Goal: Navigation & Orientation: Find specific page/section

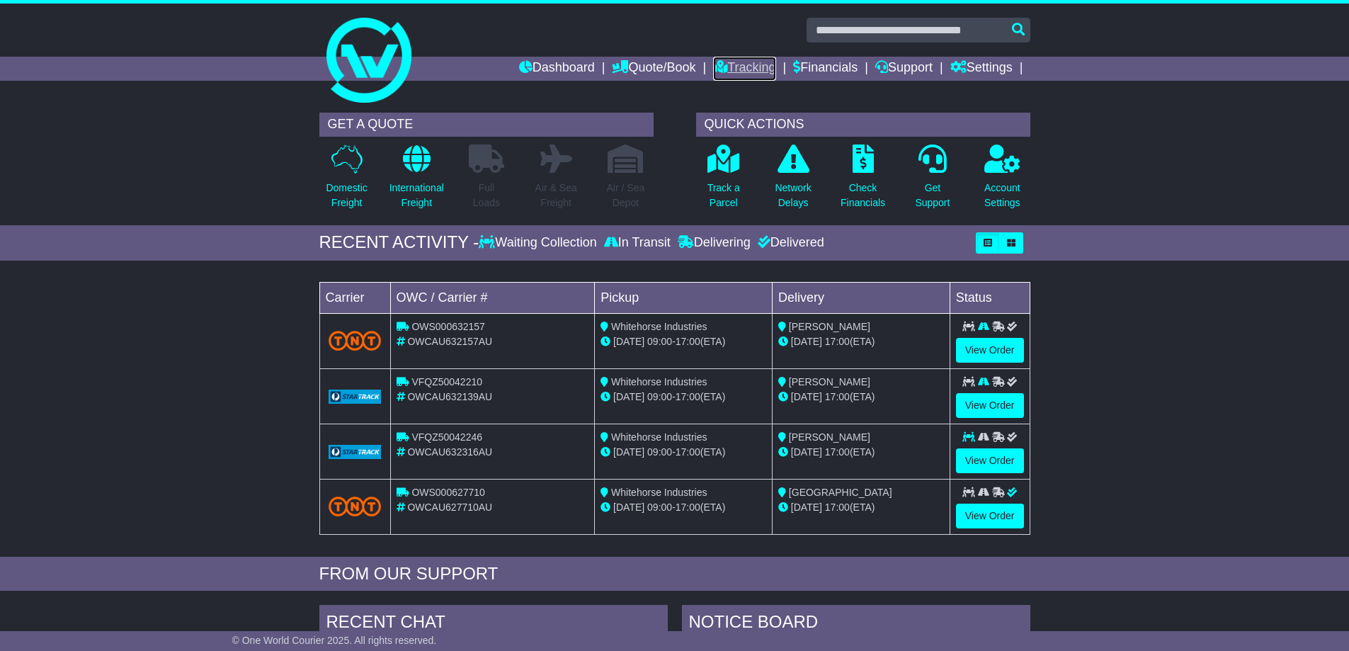
click at [761, 65] on link "Tracking" at bounding box center [744, 69] width 62 height 24
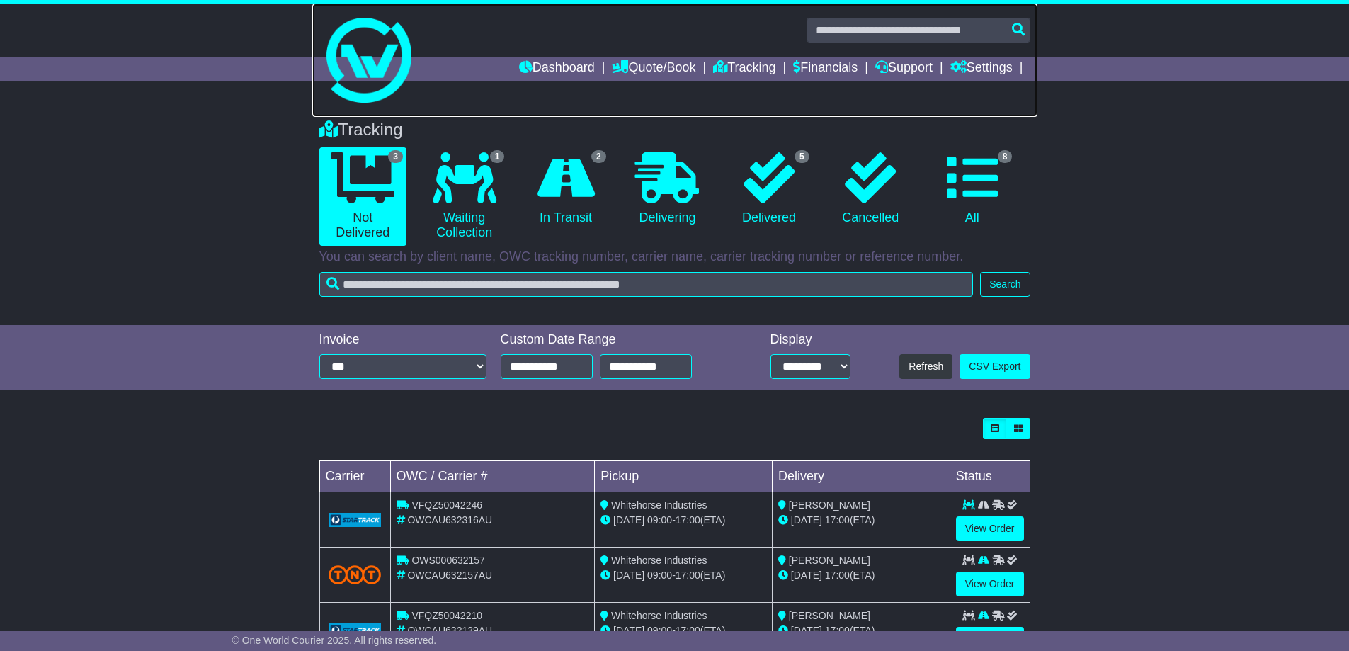
click at [375, 96] on img at bounding box center [368, 60] width 85 height 85
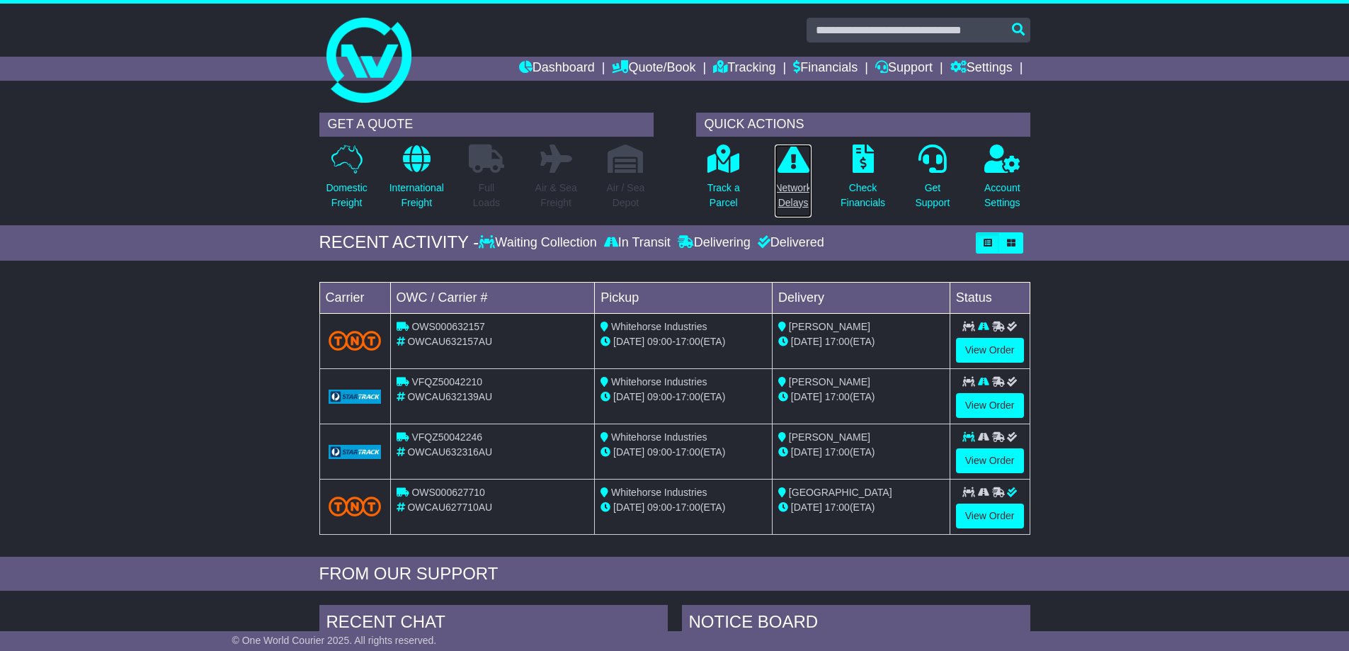
click at [785, 187] on p "Network Delays" at bounding box center [793, 196] width 36 height 30
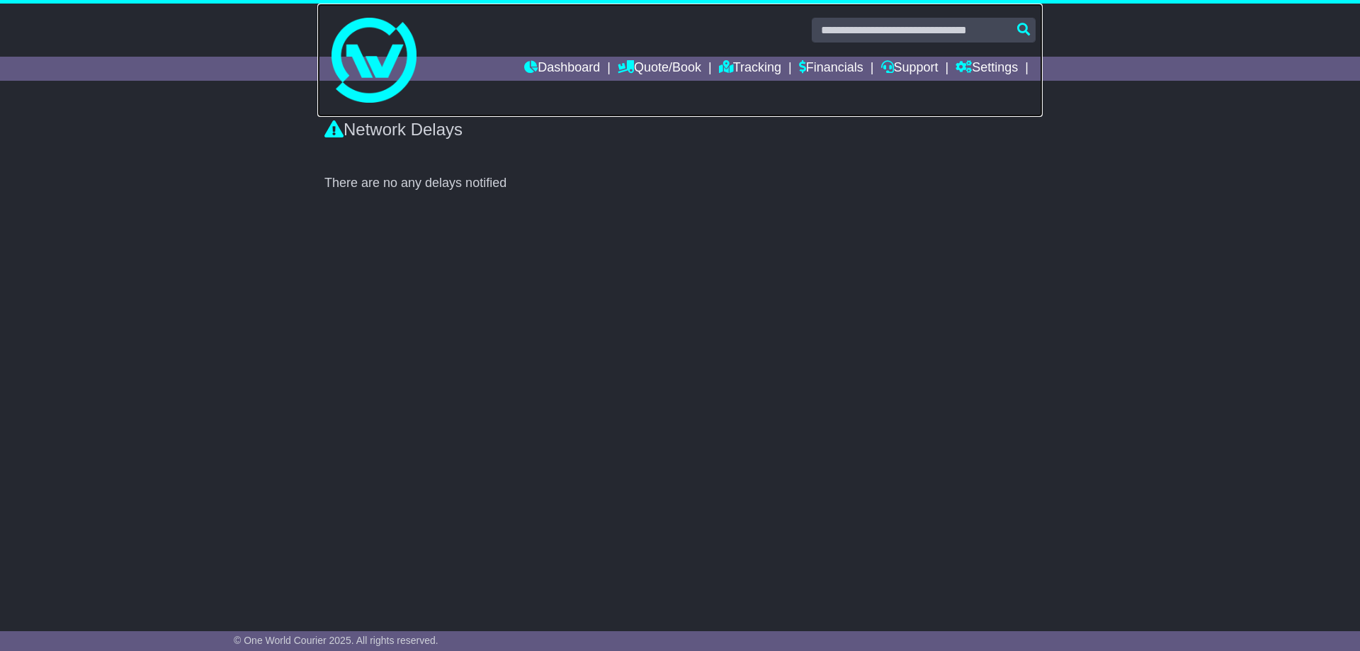
click at [372, 95] on img at bounding box center [373, 60] width 85 height 85
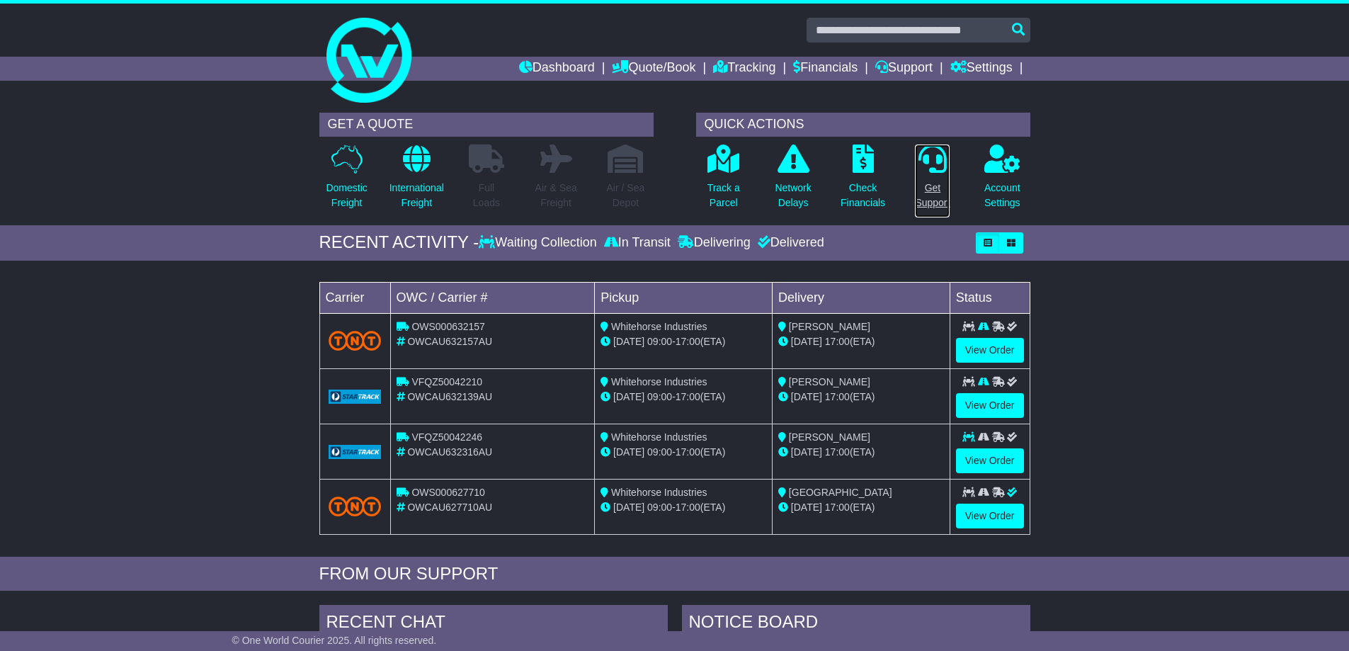
click at [929, 202] on p "Get Support" at bounding box center [932, 196] width 35 height 30
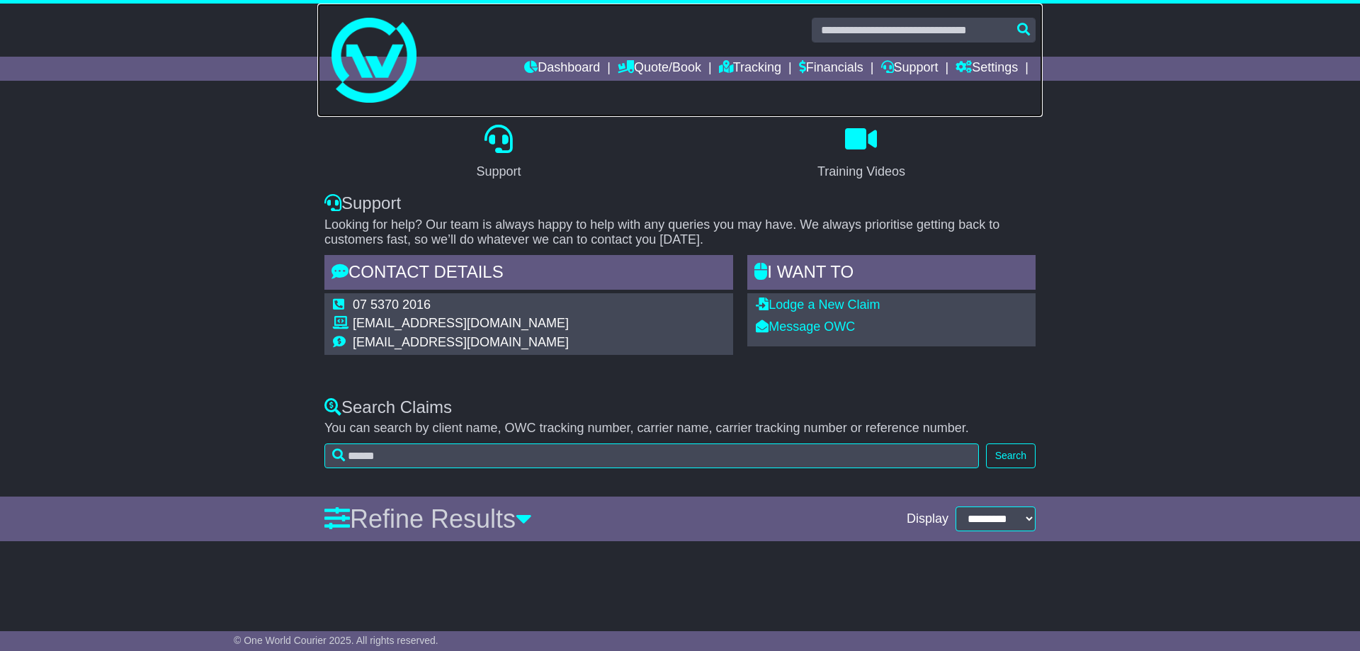
click at [376, 92] on img at bounding box center [373, 60] width 85 height 85
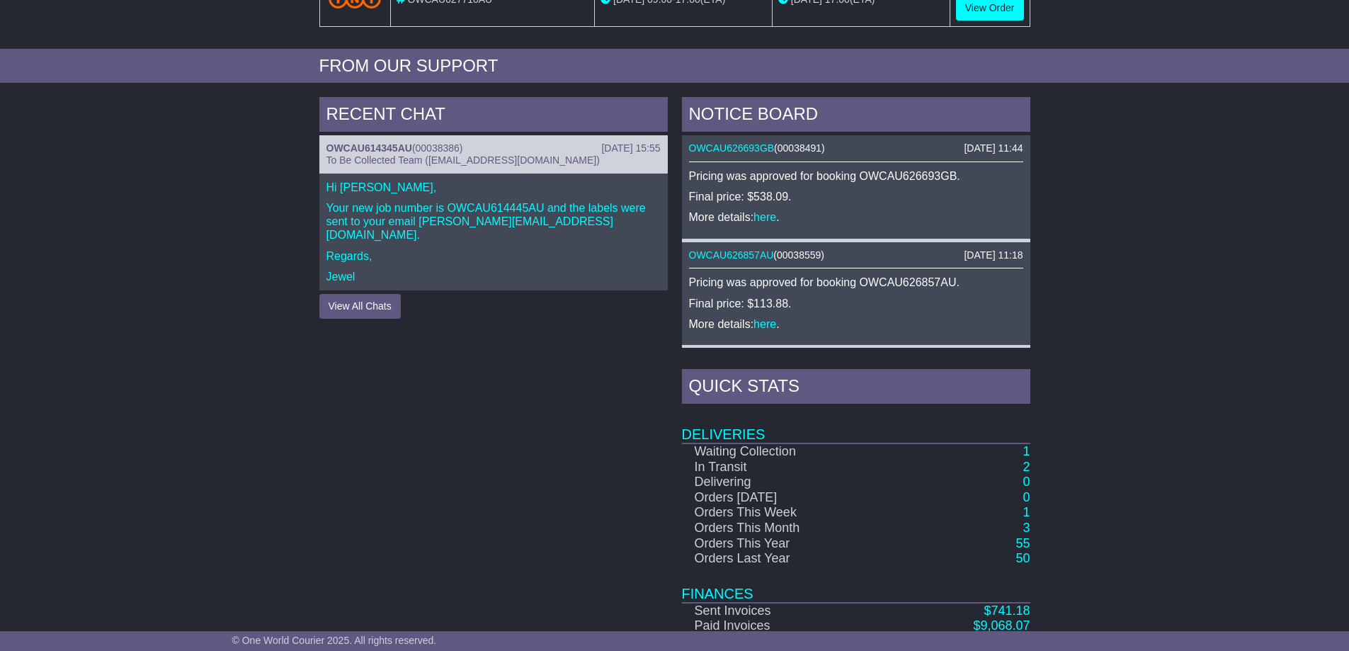
scroll to position [585, 0]
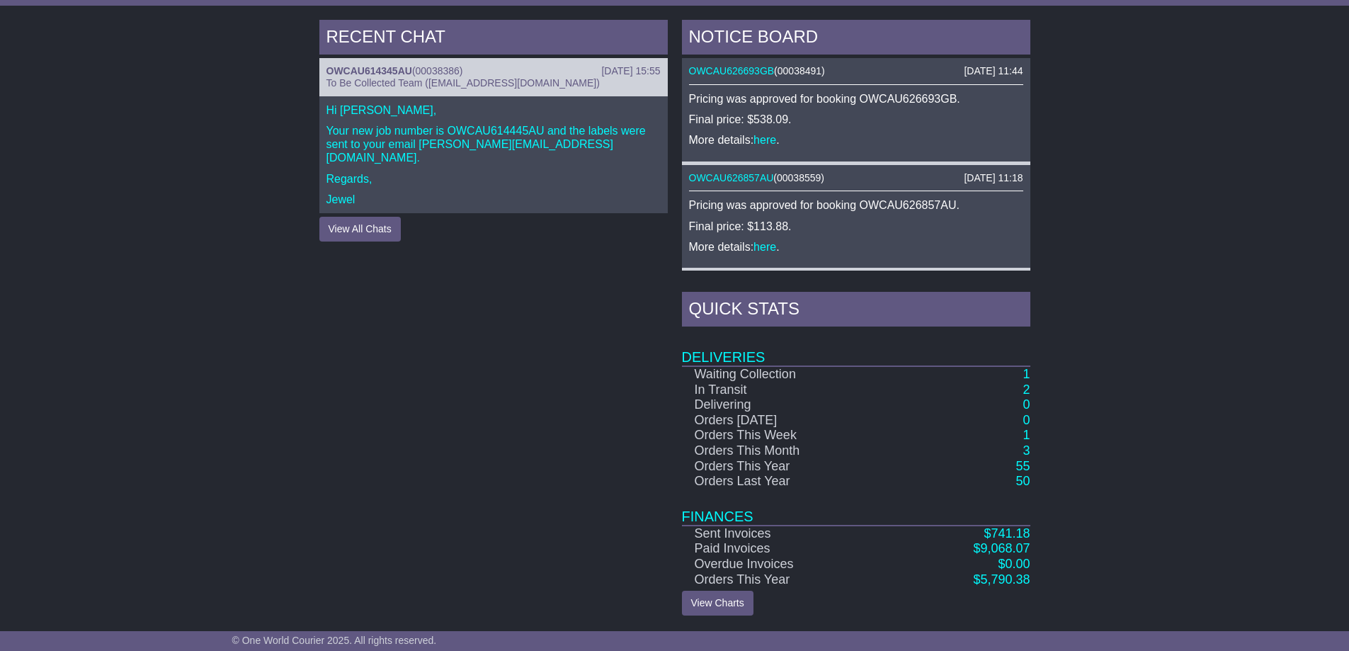
click at [221, 232] on div "RECENT CHAT [DATE] 15:55 OWCAU614345AU ( 00038386 ) To Be Collected Team ([EMAI…" at bounding box center [674, 318] width 1349 height 610
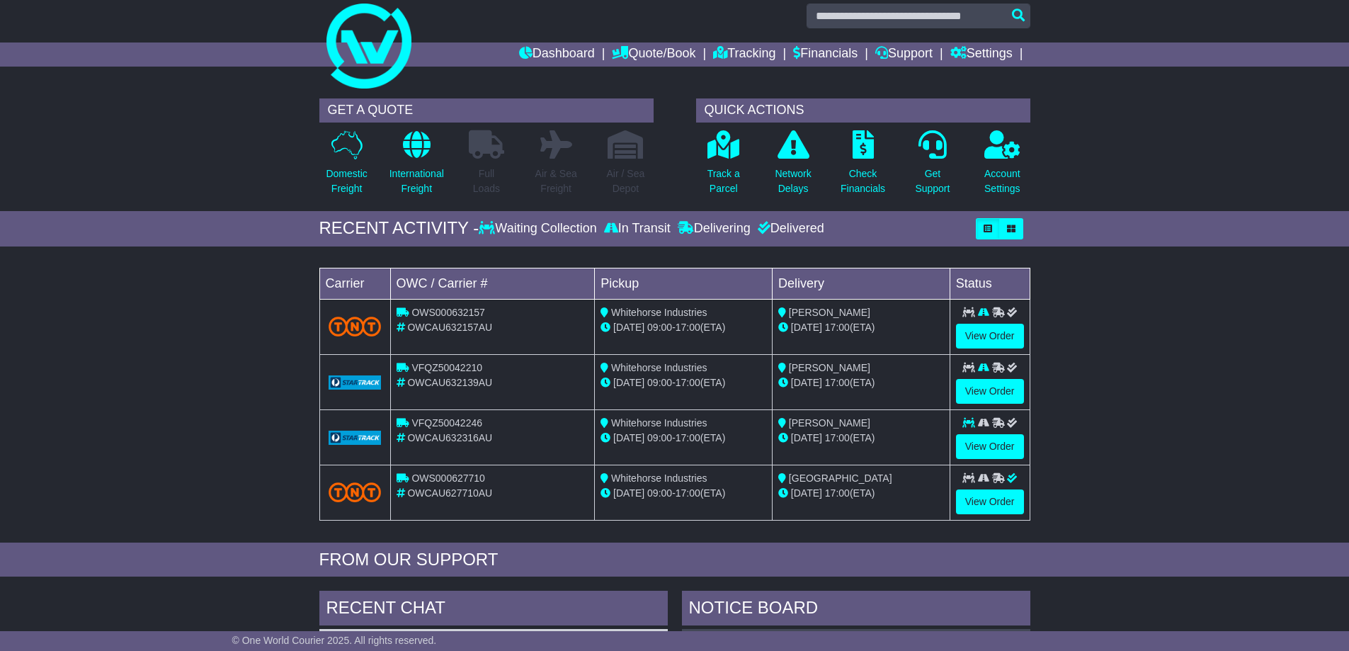
scroll to position [0, 0]
